Goal: Task Accomplishment & Management: Manage account settings

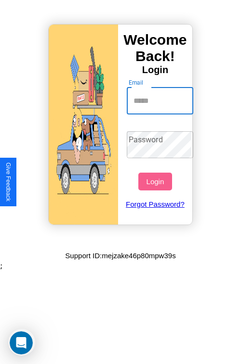
click at [161, 101] on input "Email" at bounding box center [160, 101] width 67 height 27
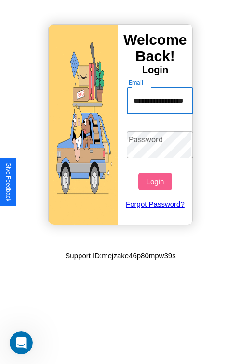
scroll to position [0, 24]
type input "**********"
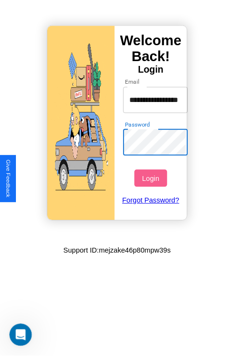
scroll to position [0, 0]
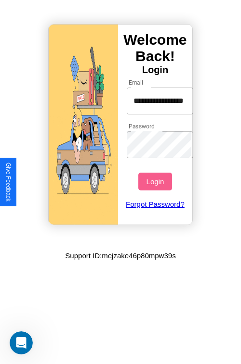
click at [156, 182] on button "Login" at bounding box center [154, 182] width 33 height 18
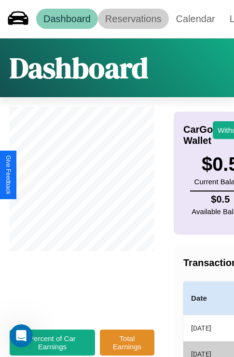
click at [133, 19] on link "Reservations" at bounding box center [133, 19] width 71 height 20
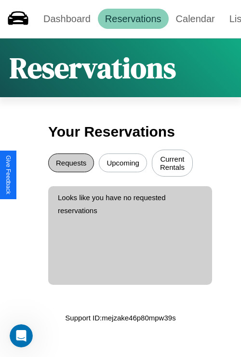
click at [71, 164] on button "Requests" at bounding box center [71, 163] width 46 height 19
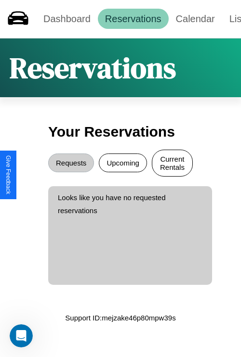
click at [172, 164] on button "Current Rentals" at bounding box center [172, 163] width 41 height 27
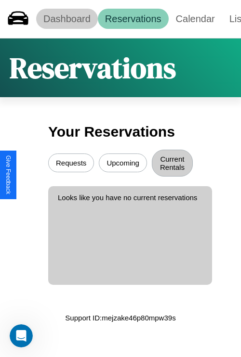
click at [66, 19] on link "Dashboard" at bounding box center [67, 19] width 62 height 20
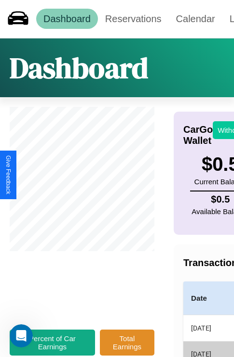
click at [226, 130] on button "Withdraw" at bounding box center [232, 130] width 40 height 18
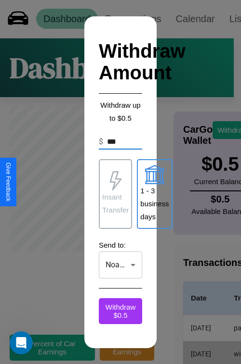
click at [115, 194] on p "Insant Transfer" at bounding box center [115, 204] width 26 height 26
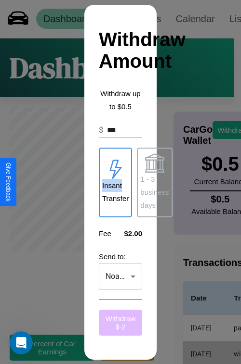
click at [120, 323] on button "Withdraw $ -2" at bounding box center [120, 323] width 43 height 26
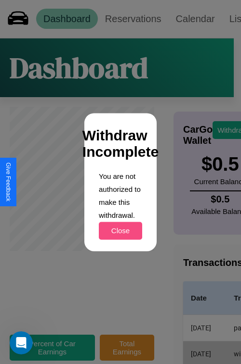
click at [120, 231] on button "Close" at bounding box center [120, 231] width 43 height 18
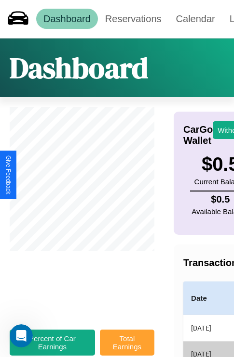
click at [127, 348] on button "Total Earnings" at bounding box center [127, 343] width 54 height 26
